Goal: Information Seeking & Learning: Learn about a topic

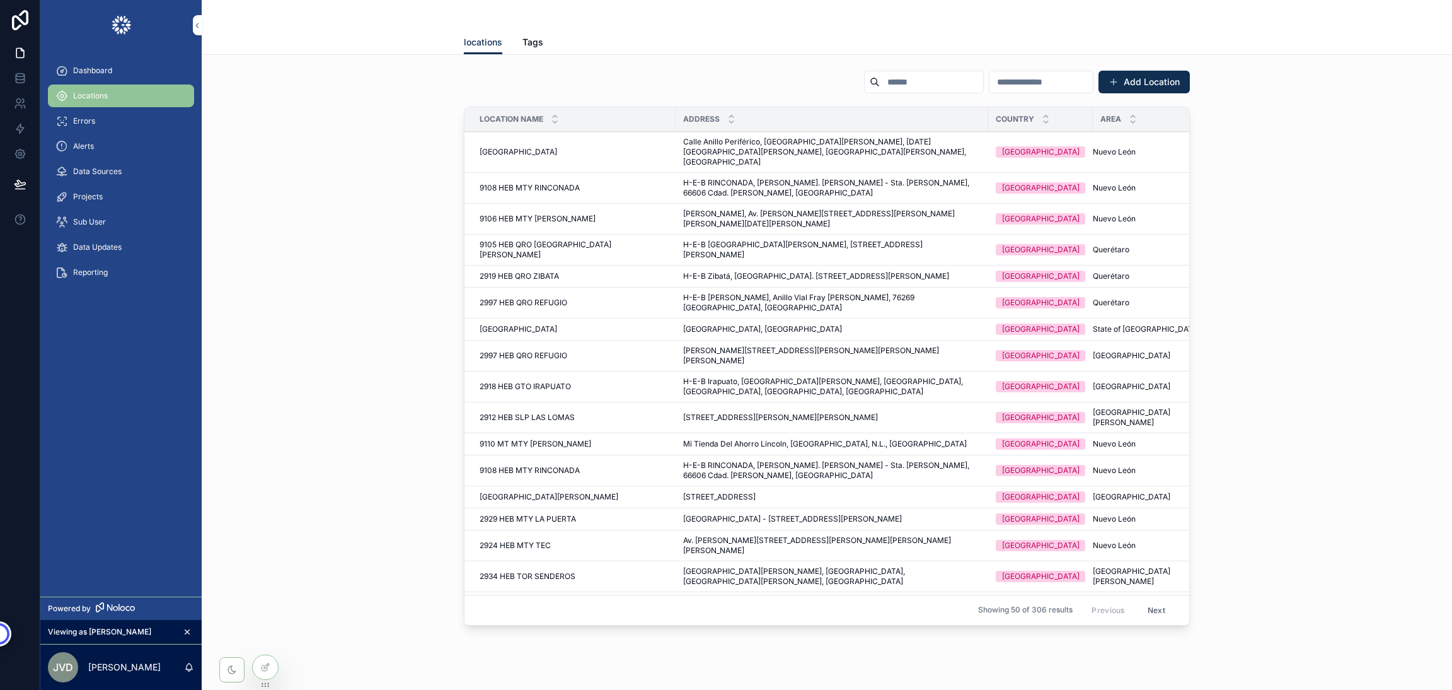
drag, startPoint x: 0, startPoint y: 0, endPoint x: 99, endPoint y: 60, distance: 115.7
click at [99, 61] on div "Dashboard" at bounding box center [120, 71] width 131 height 20
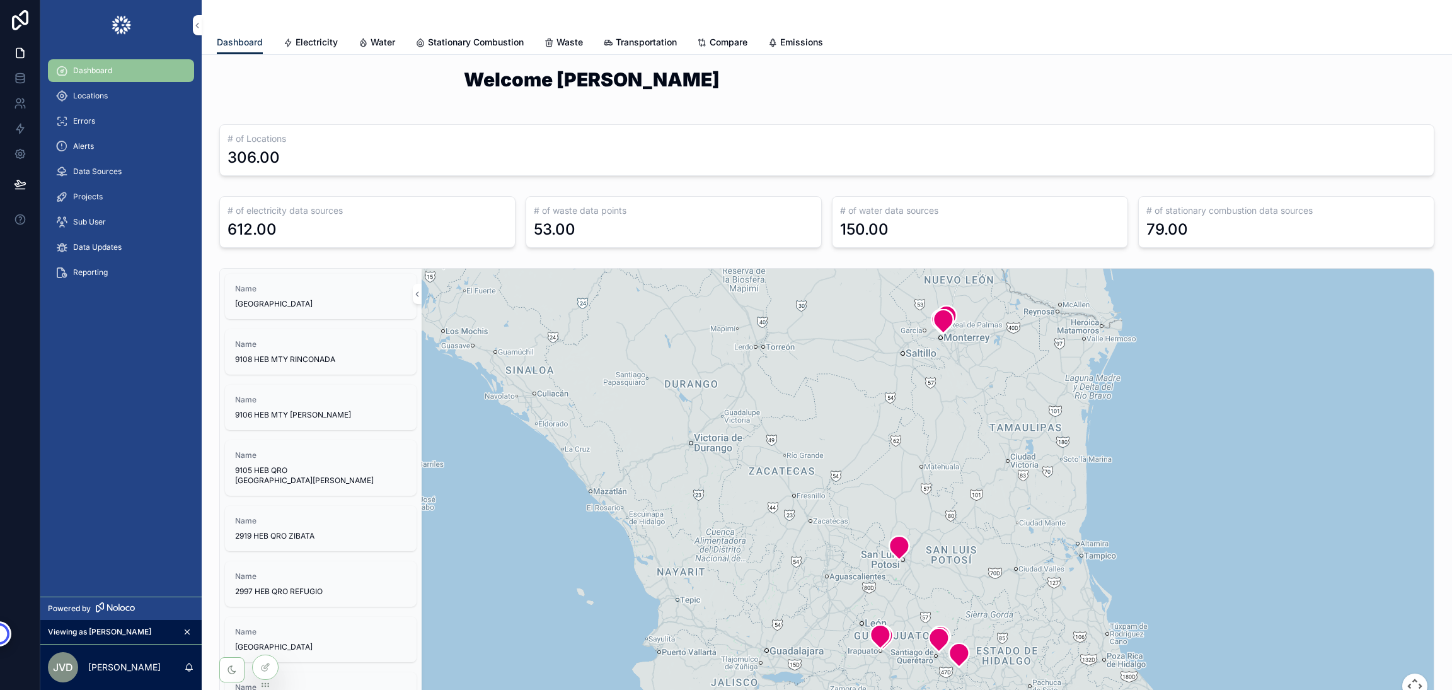
click at [301, 43] on span "Electricity" at bounding box center [317, 42] width 42 height 13
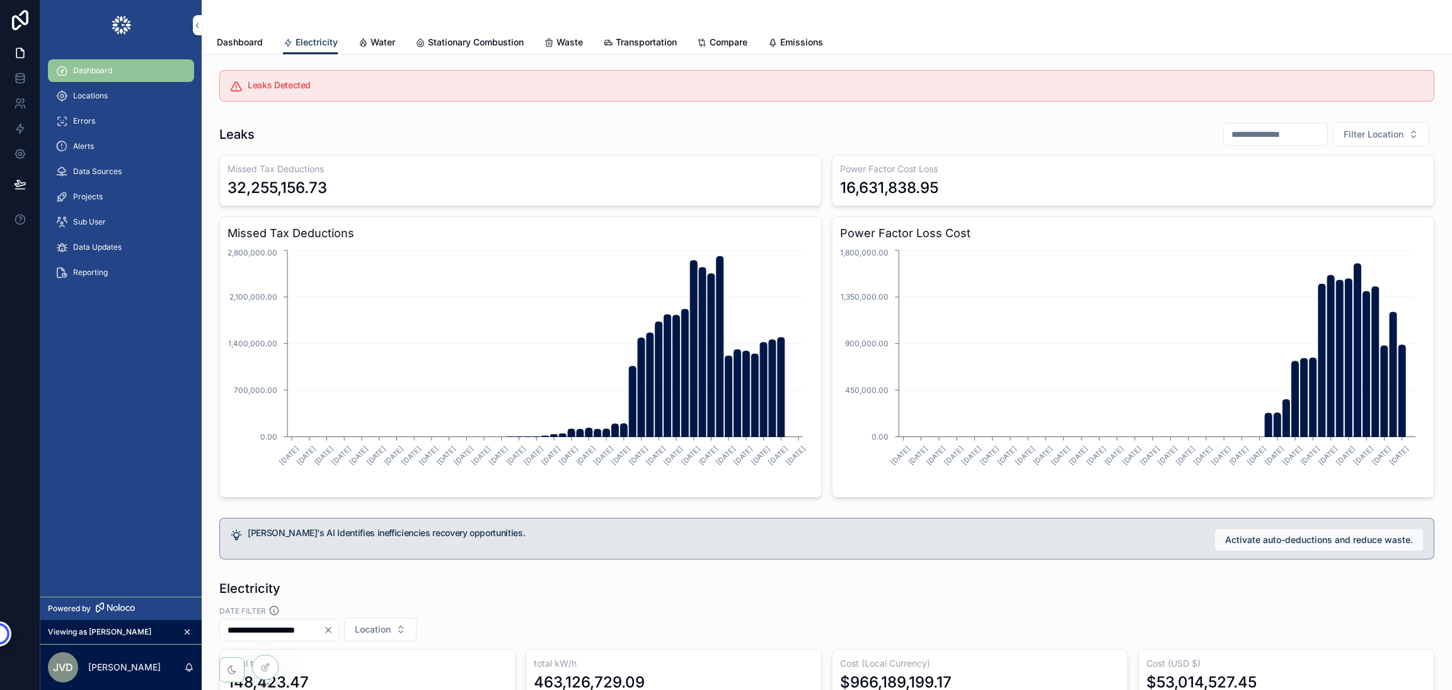
click at [1265, 136] on input "scrollable content" at bounding box center [1275, 134] width 103 height 18
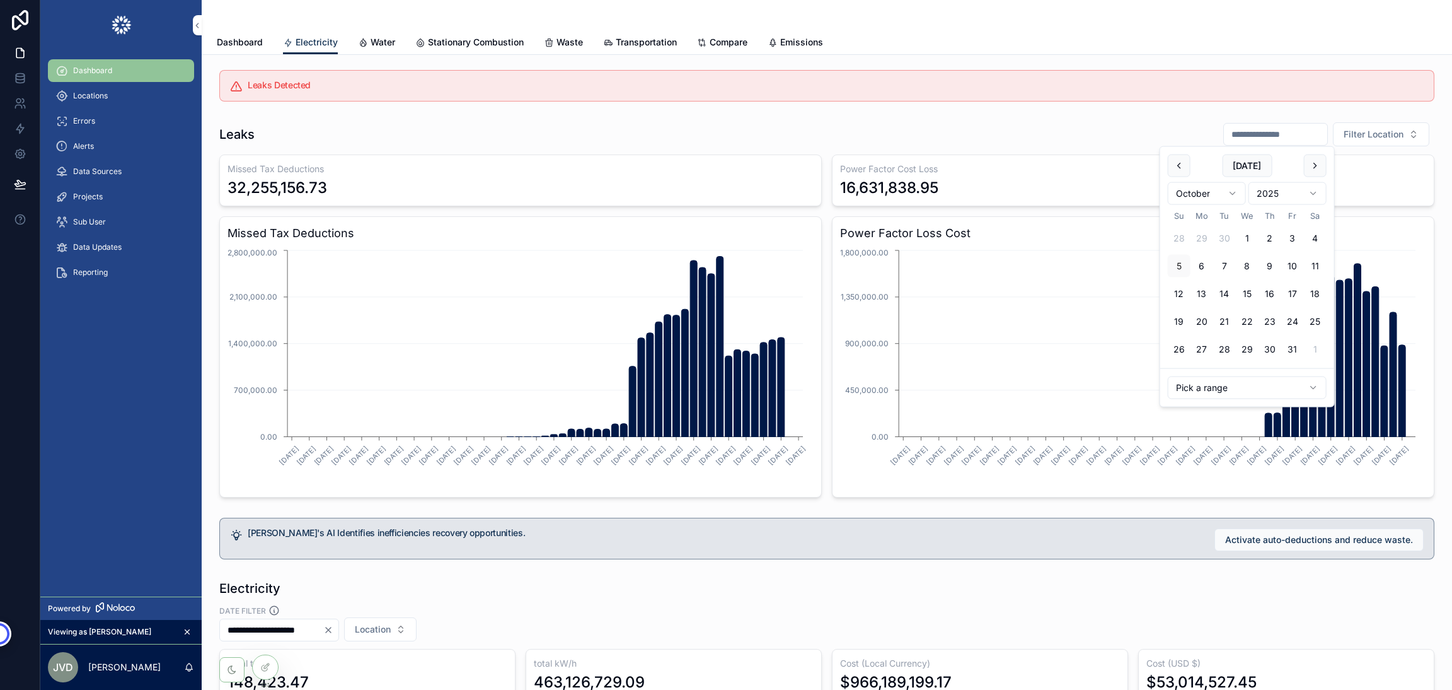
click at [0, 0] on icon at bounding box center [0, 0] width 0 height 0
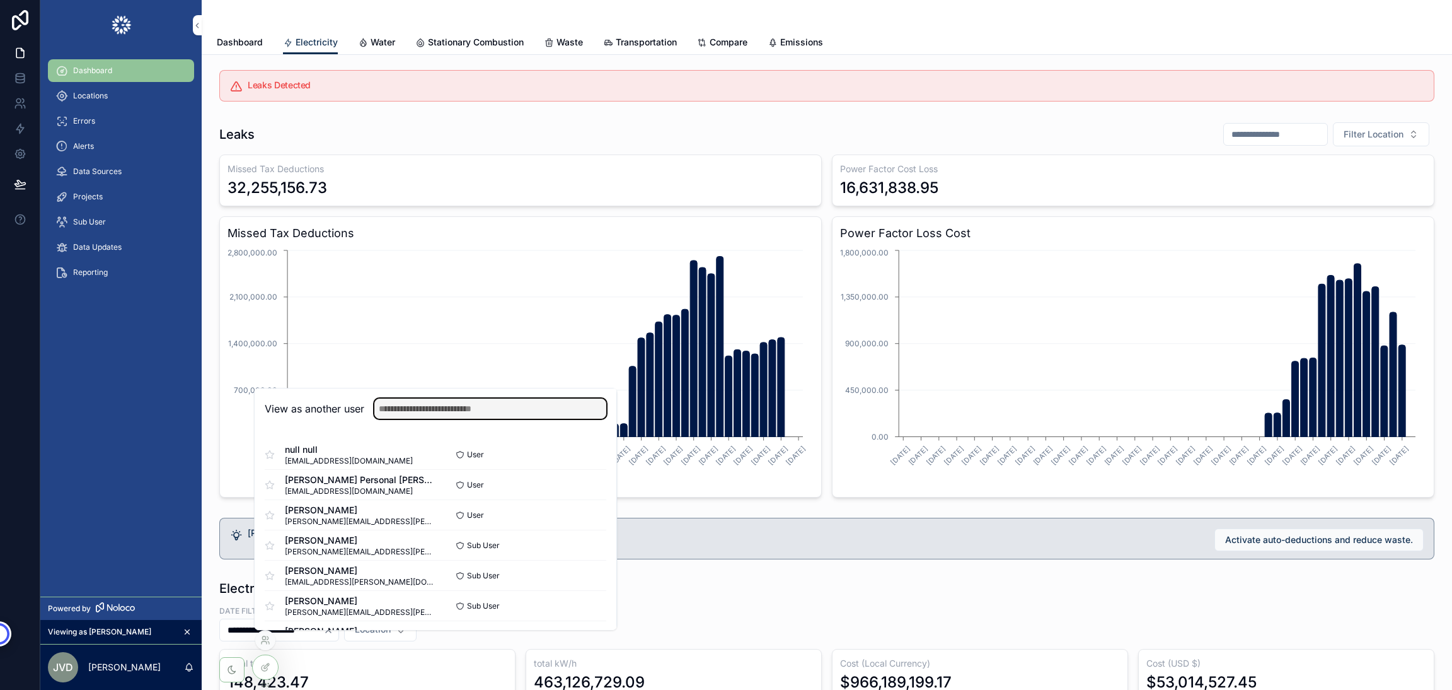
click at [485, 412] on input "text" at bounding box center [490, 408] width 232 height 20
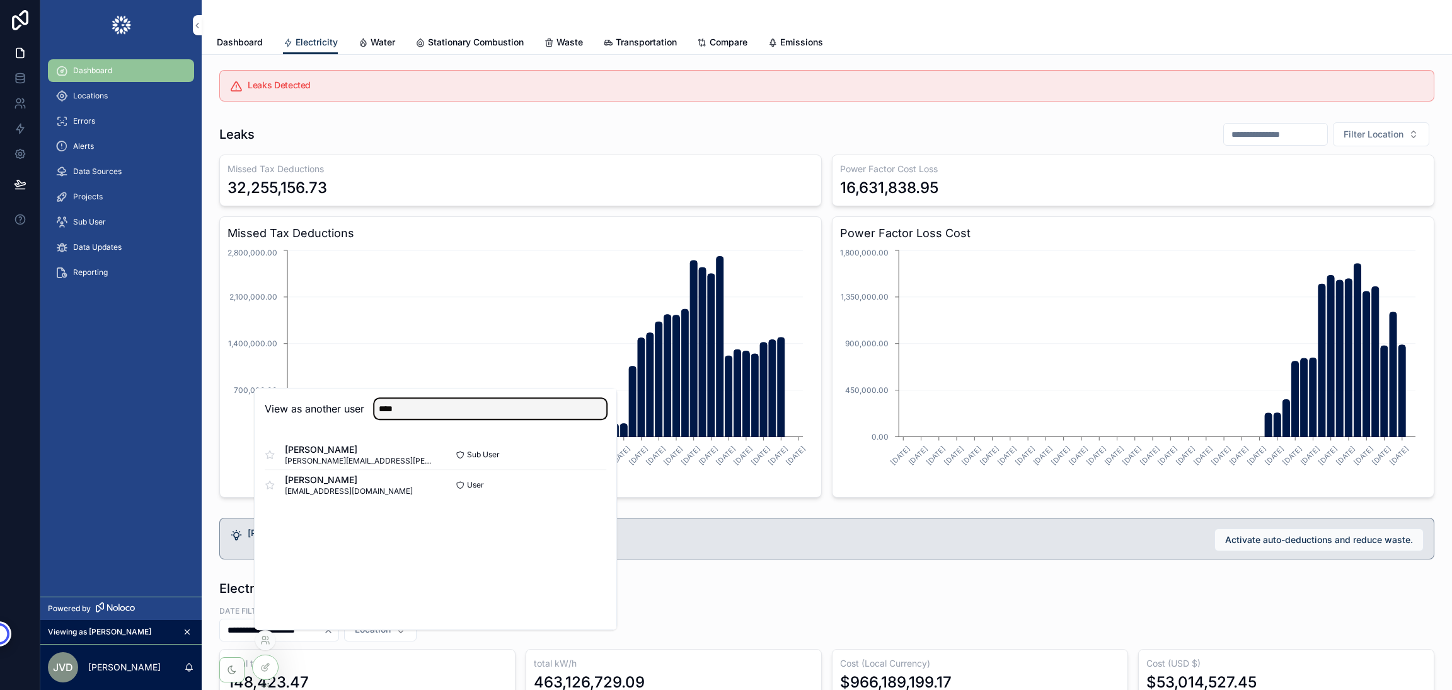
type input "***"
click at [0, 0] on button "Select" at bounding box center [0, 0] width 0 height 0
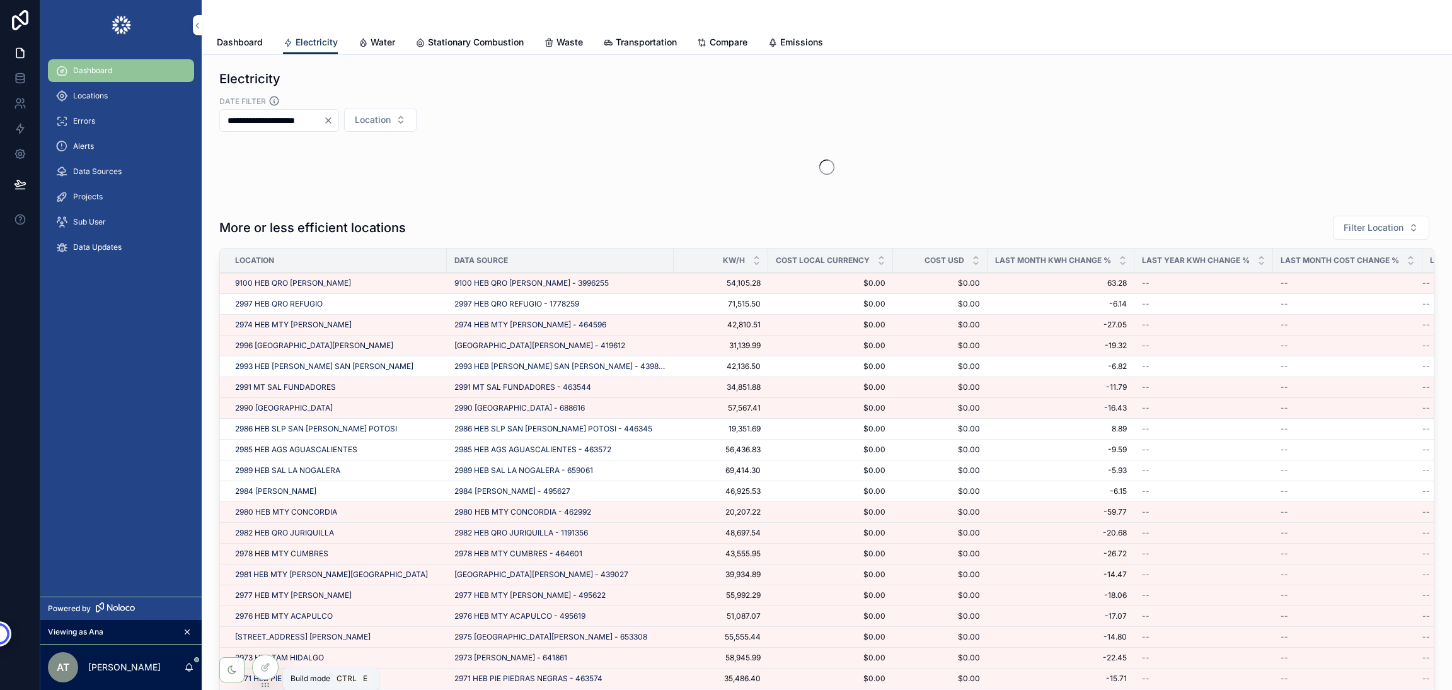
click at [264, 666] on icon at bounding box center [266, 665] width 5 height 5
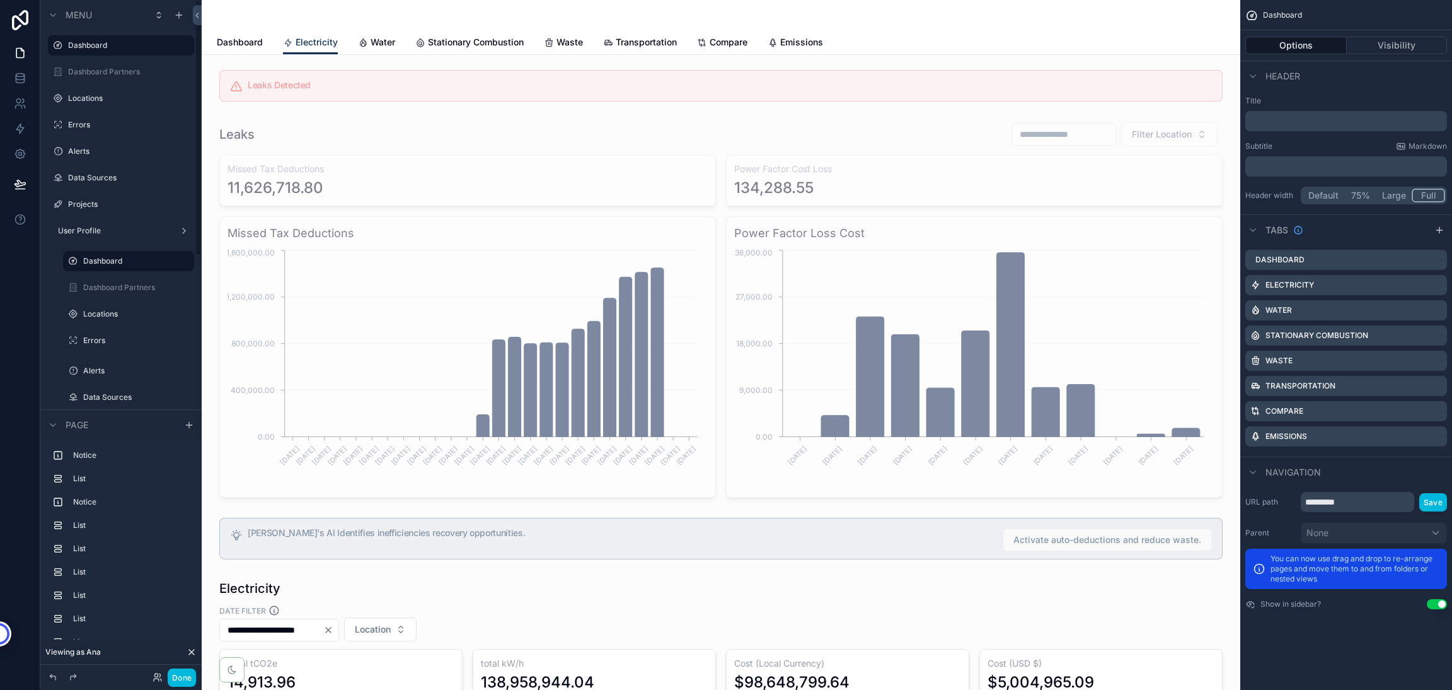
click at [183, 668] on button "Done" at bounding box center [182, 677] width 28 height 18
click at [0, 0] on div "AT [PERSON_NAME]" at bounding box center [0, 0] width 0 height 0
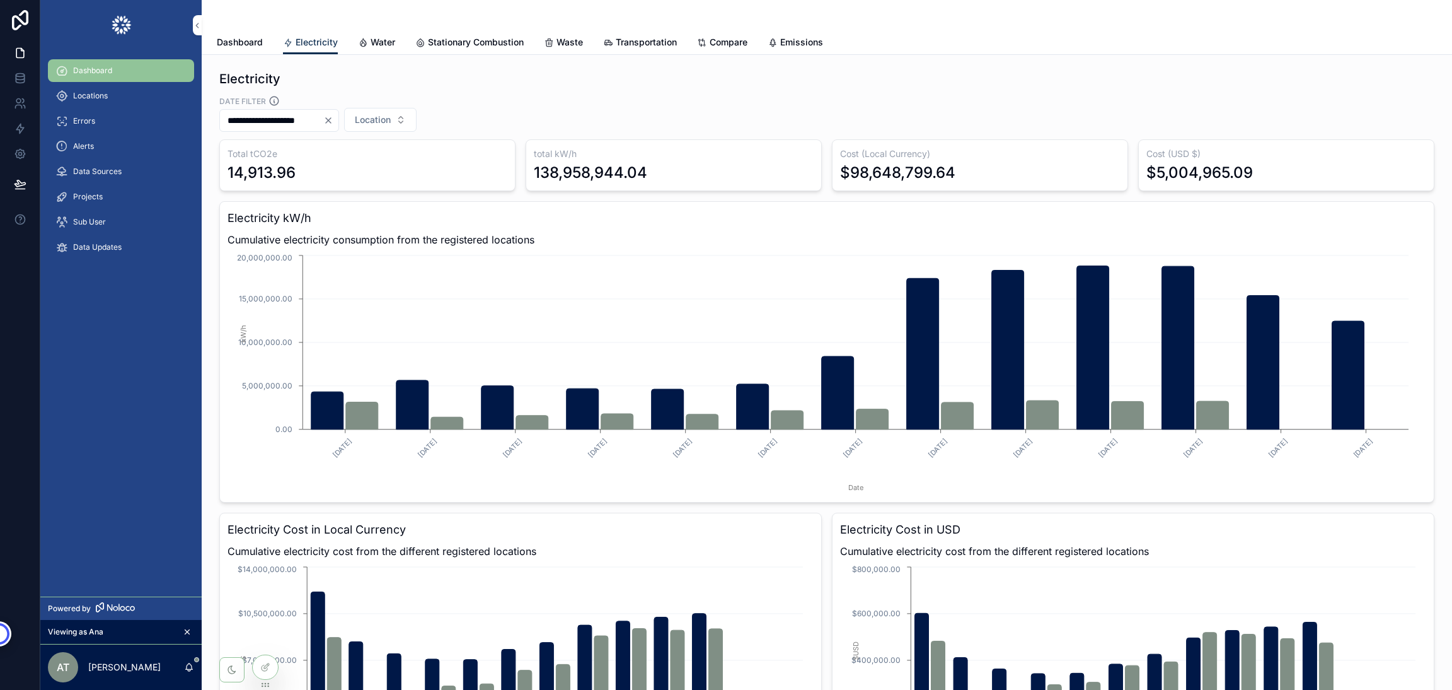
click at [264, 666] on icon at bounding box center [266, 665] width 5 height 5
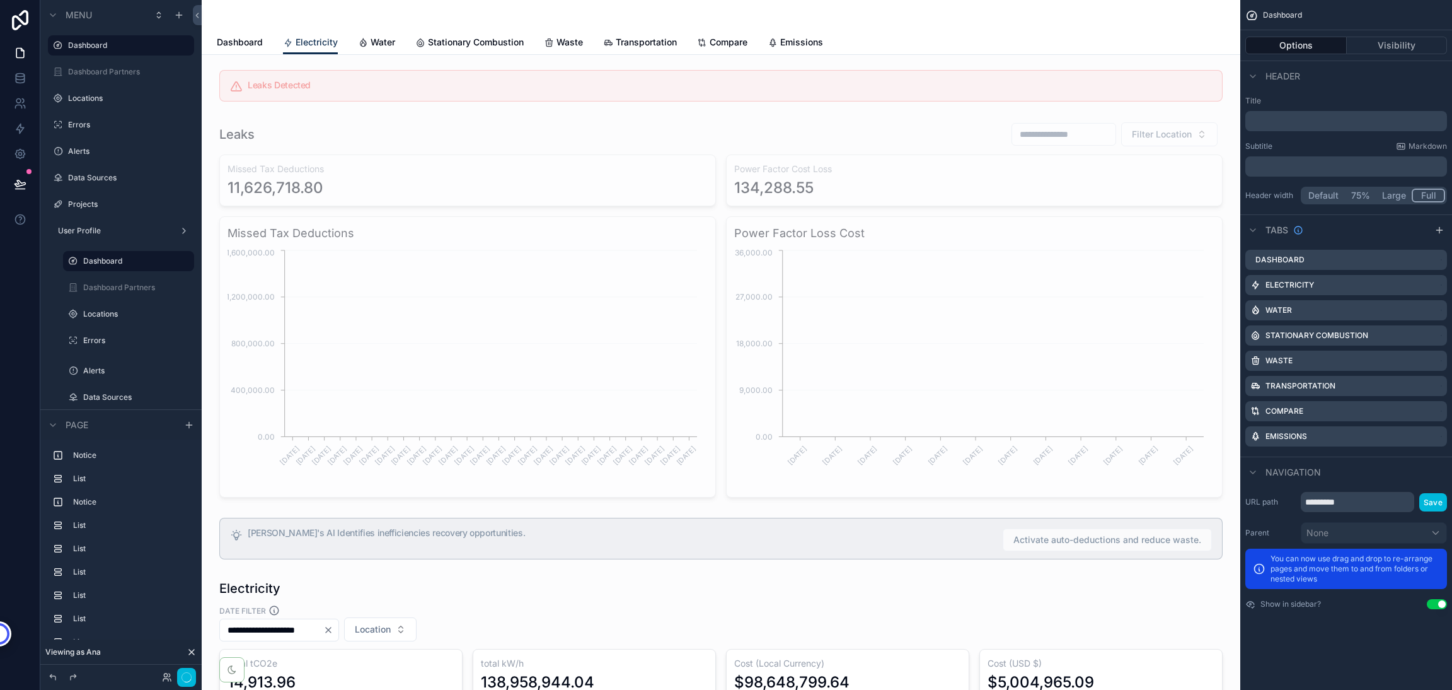
click at [162, 681] on icon at bounding box center [167, 677] width 10 height 10
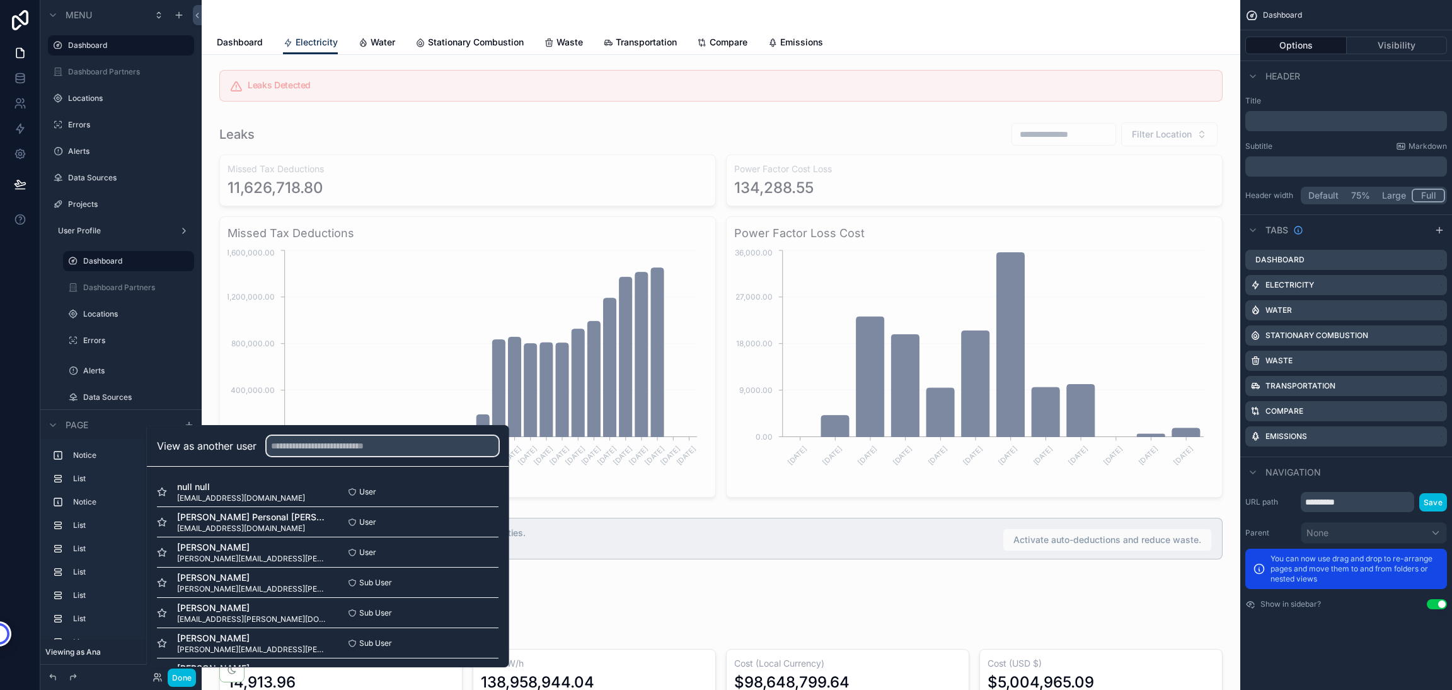
click at [313, 443] on input "text" at bounding box center [383, 446] width 232 height 20
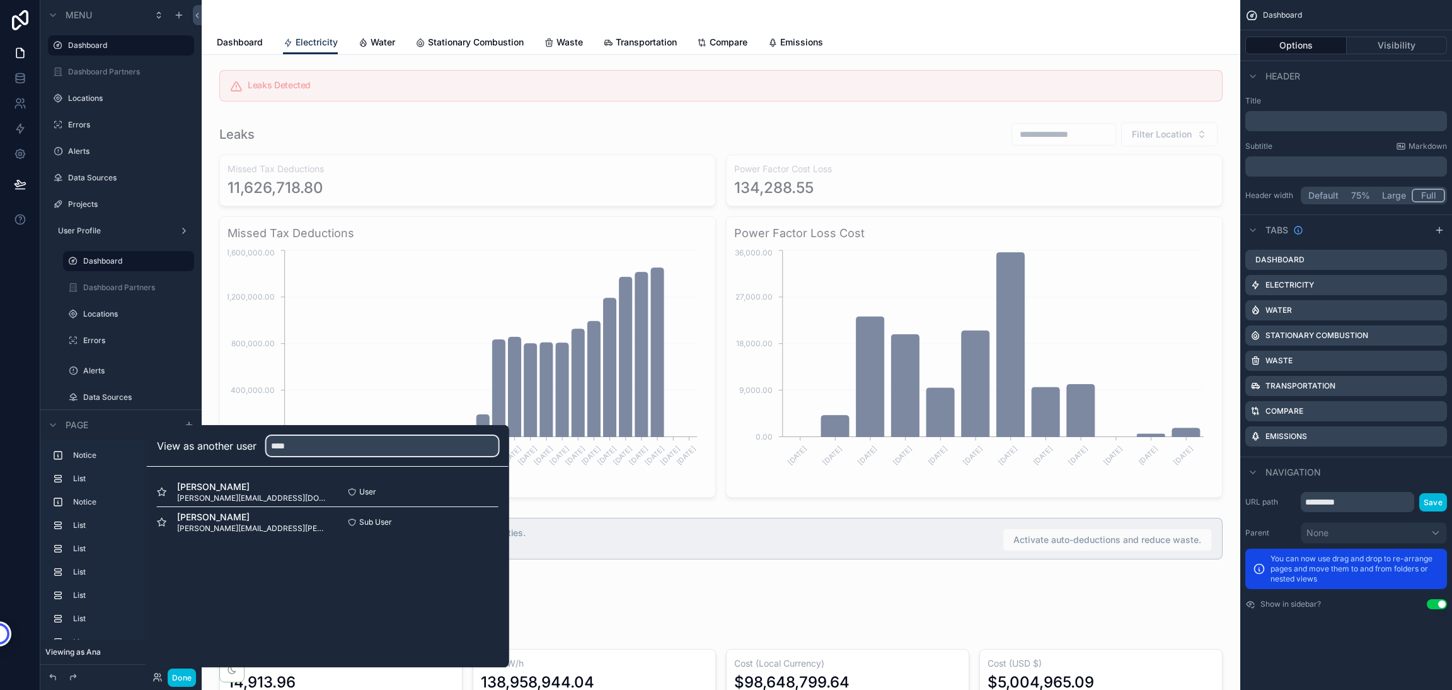
type input "****"
click at [0, 0] on button "Select" at bounding box center [0, 0] width 0 height 0
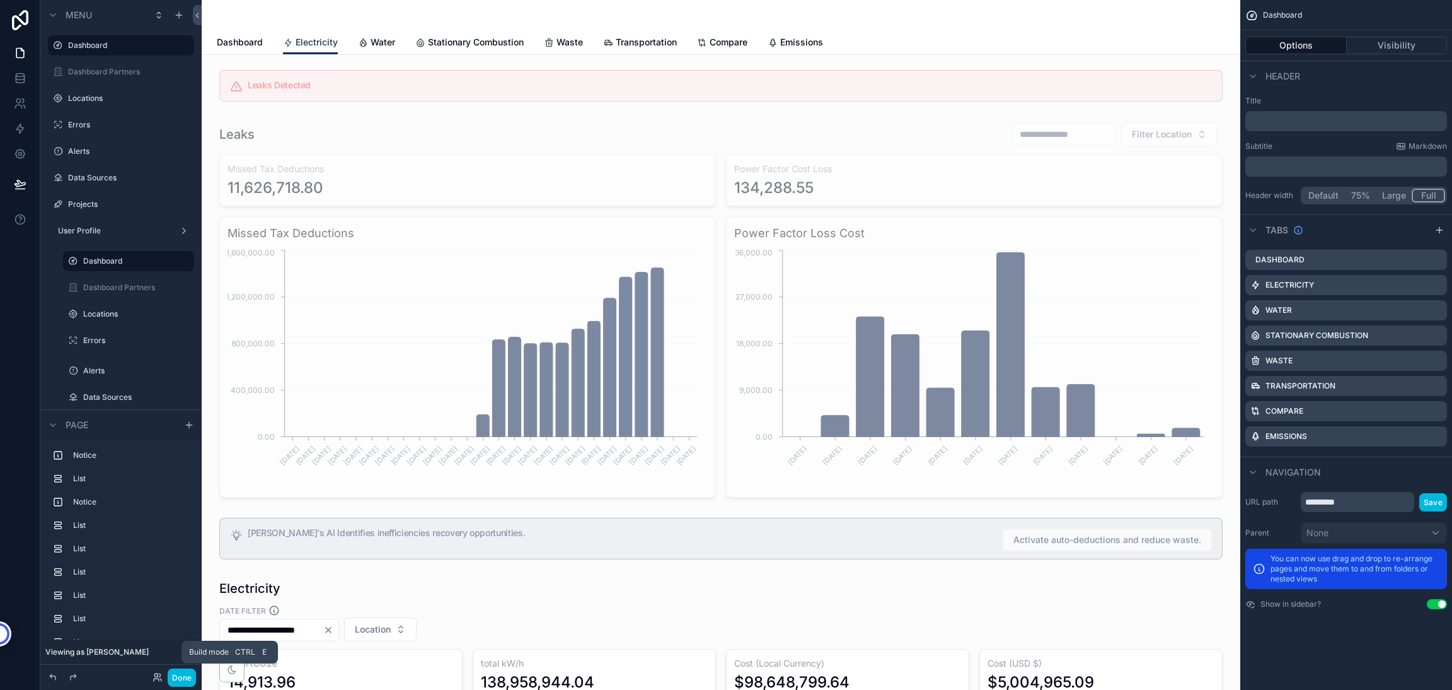
click at [190, 678] on button "Done" at bounding box center [182, 677] width 28 height 18
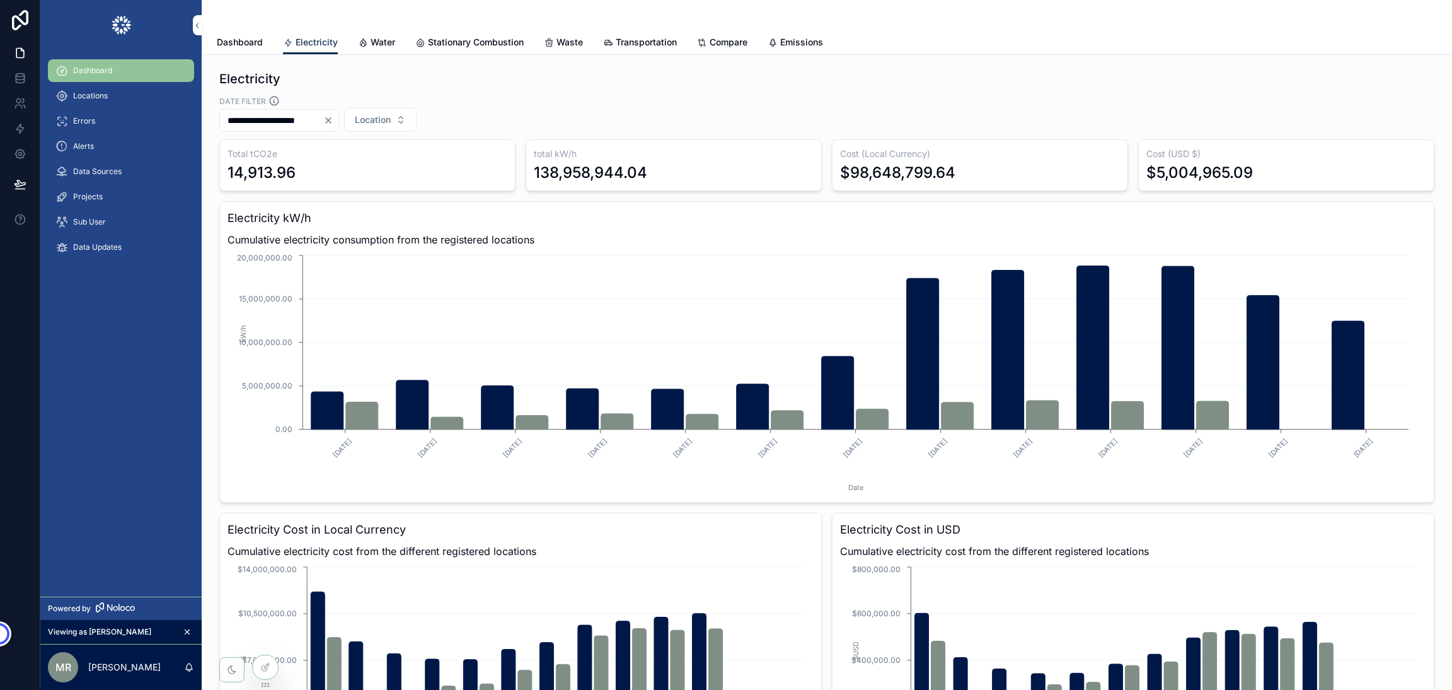
click at [233, 47] on span "Dashboard" at bounding box center [240, 42] width 46 height 13
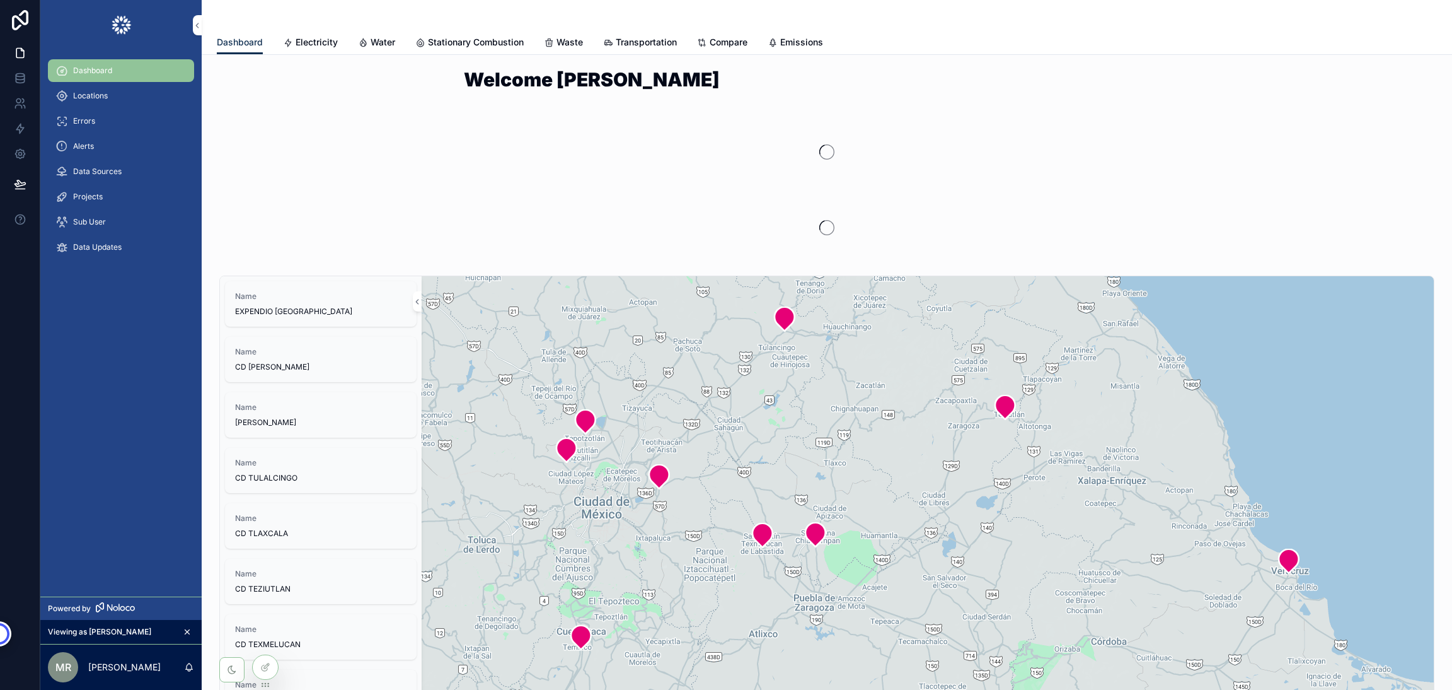
click at [308, 42] on span "Electricity" at bounding box center [317, 42] width 42 height 13
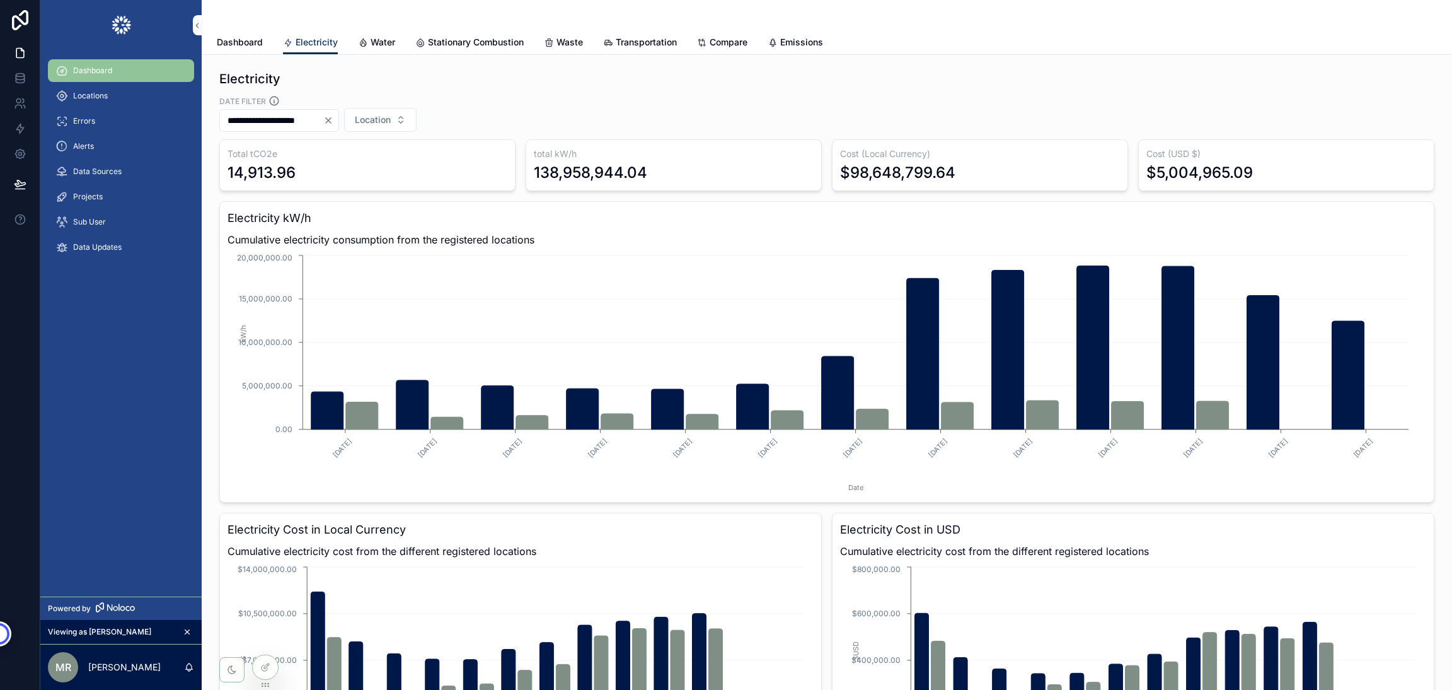
click at [93, 99] on span "Locations" at bounding box center [90, 96] width 35 height 10
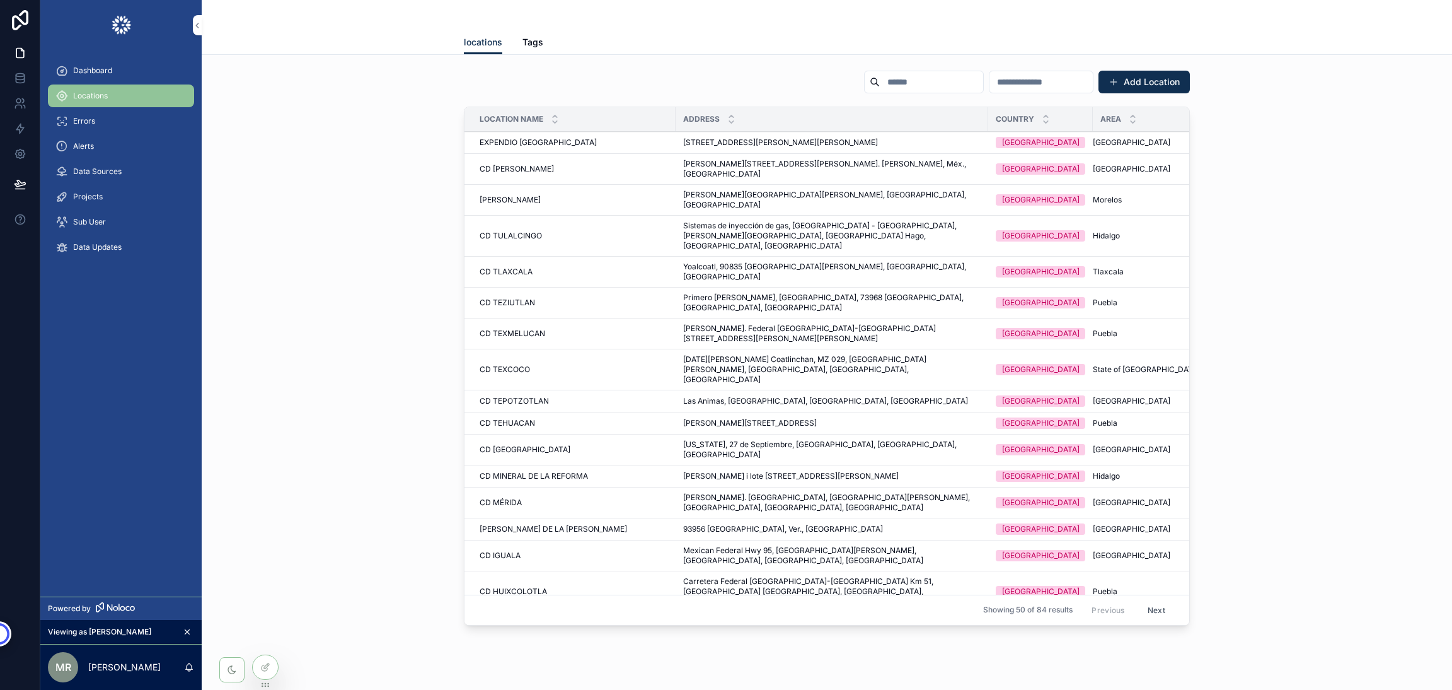
click at [513, 141] on span "EXPENDIO [GEOGRAPHIC_DATA]" at bounding box center [538, 142] width 117 height 10
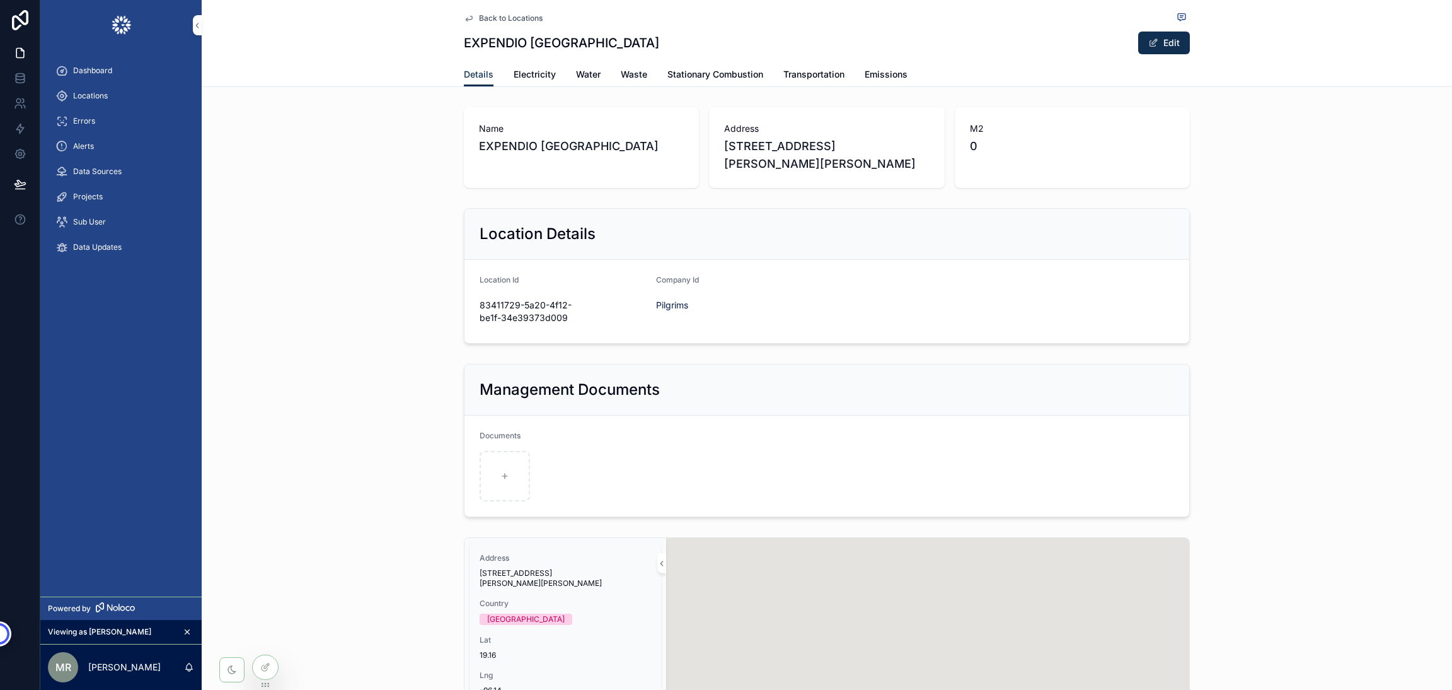
click at [519, 78] on span "Electricity" at bounding box center [535, 74] width 42 height 13
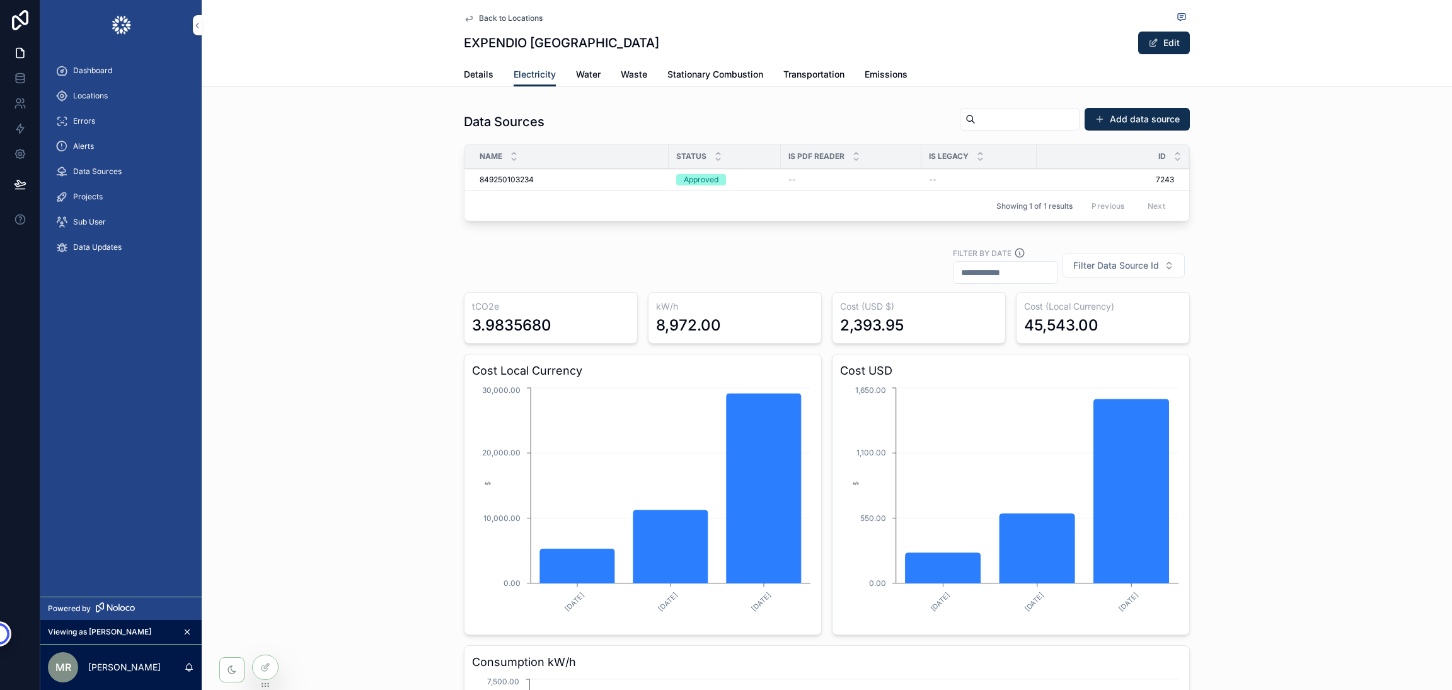
click at [101, 69] on span "Dashboard" at bounding box center [92, 71] width 39 height 10
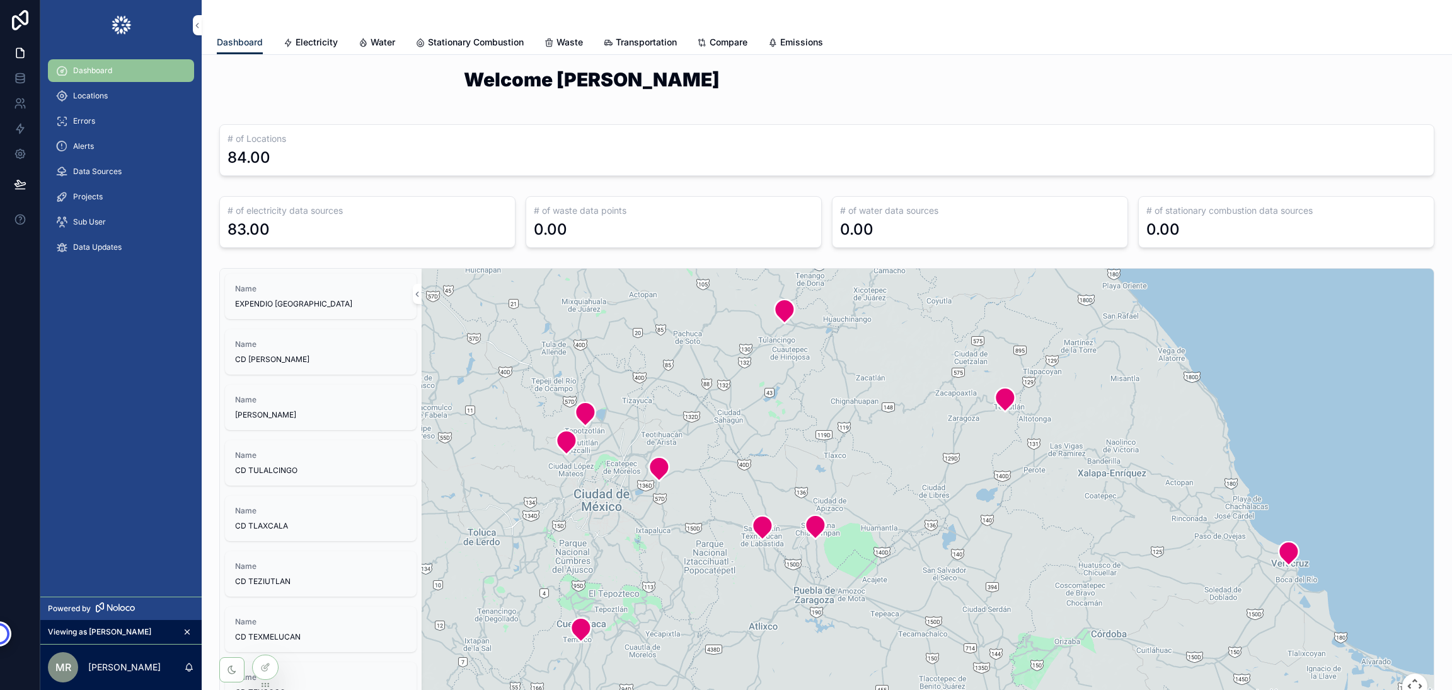
click at [313, 38] on span "Electricity" at bounding box center [317, 42] width 42 height 13
